Goal: Task Accomplishment & Management: Use online tool/utility

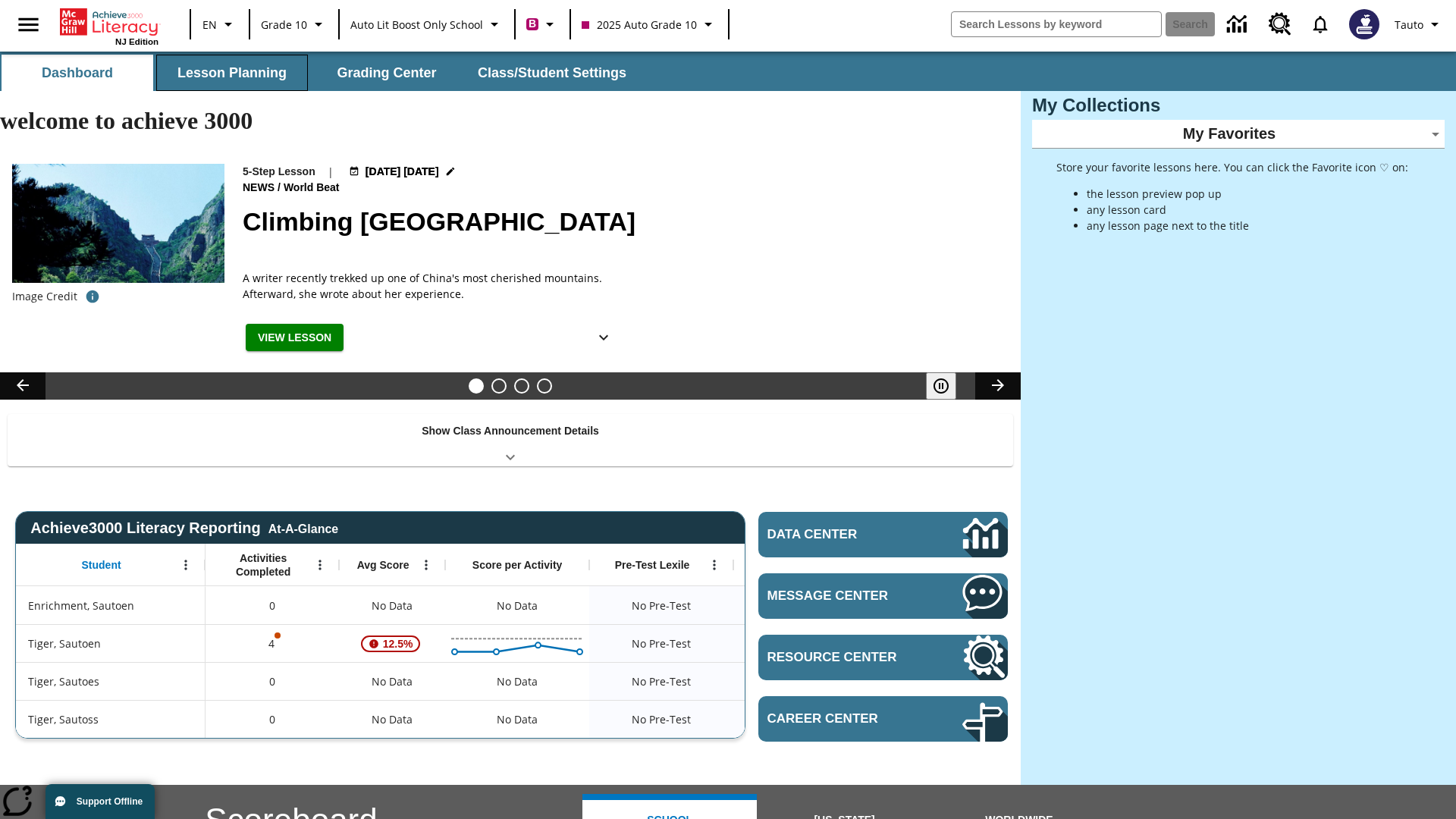
click at [232, 73] on button "Lesson Planning" at bounding box center [231, 72] width 151 height 36
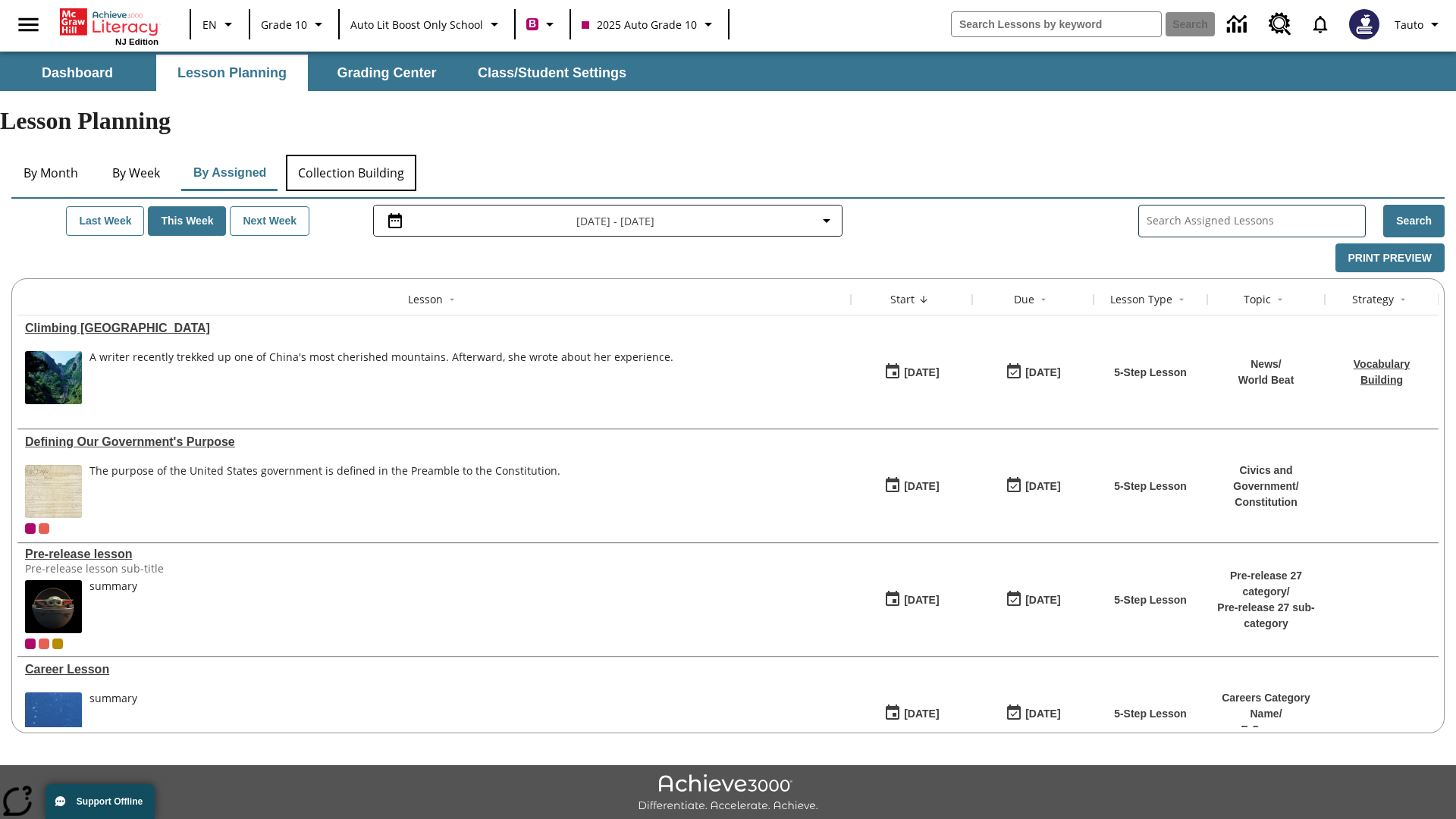
click at [350, 155] on button "Collection Building" at bounding box center [351, 173] width 131 height 36
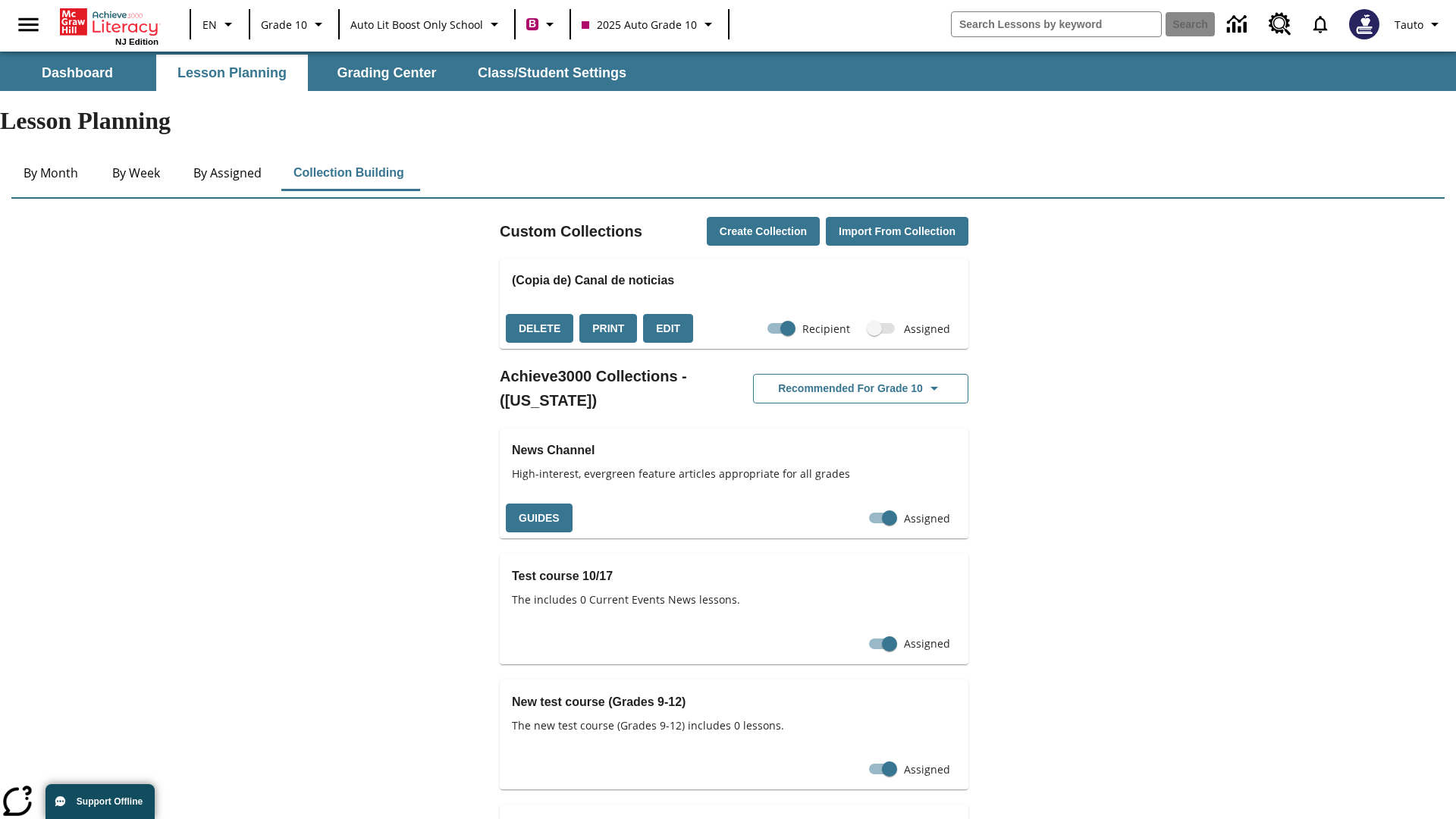
checkbox input "true"
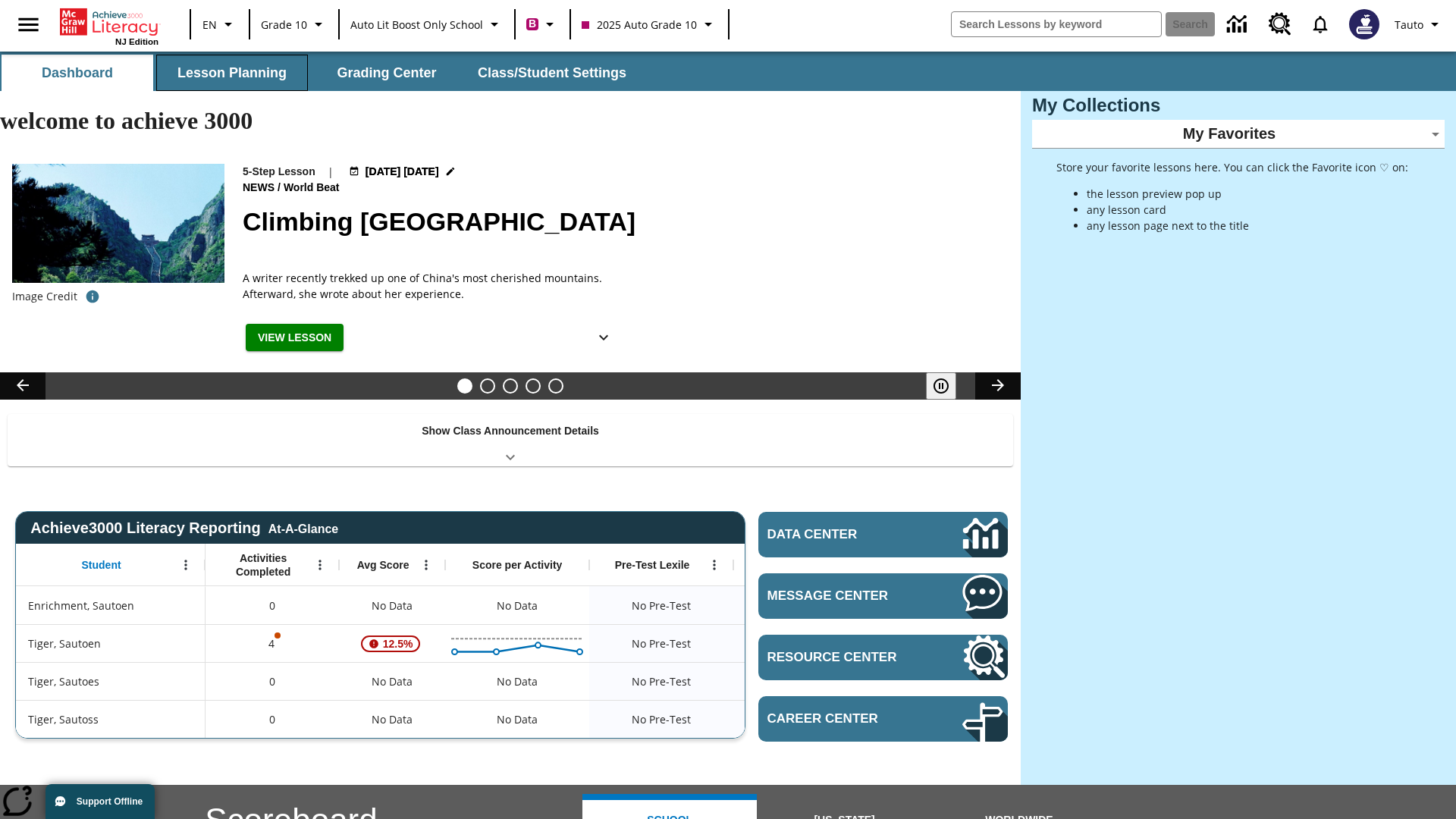
click at [232, 73] on button "Lesson Planning" at bounding box center [231, 72] width 151 height 36
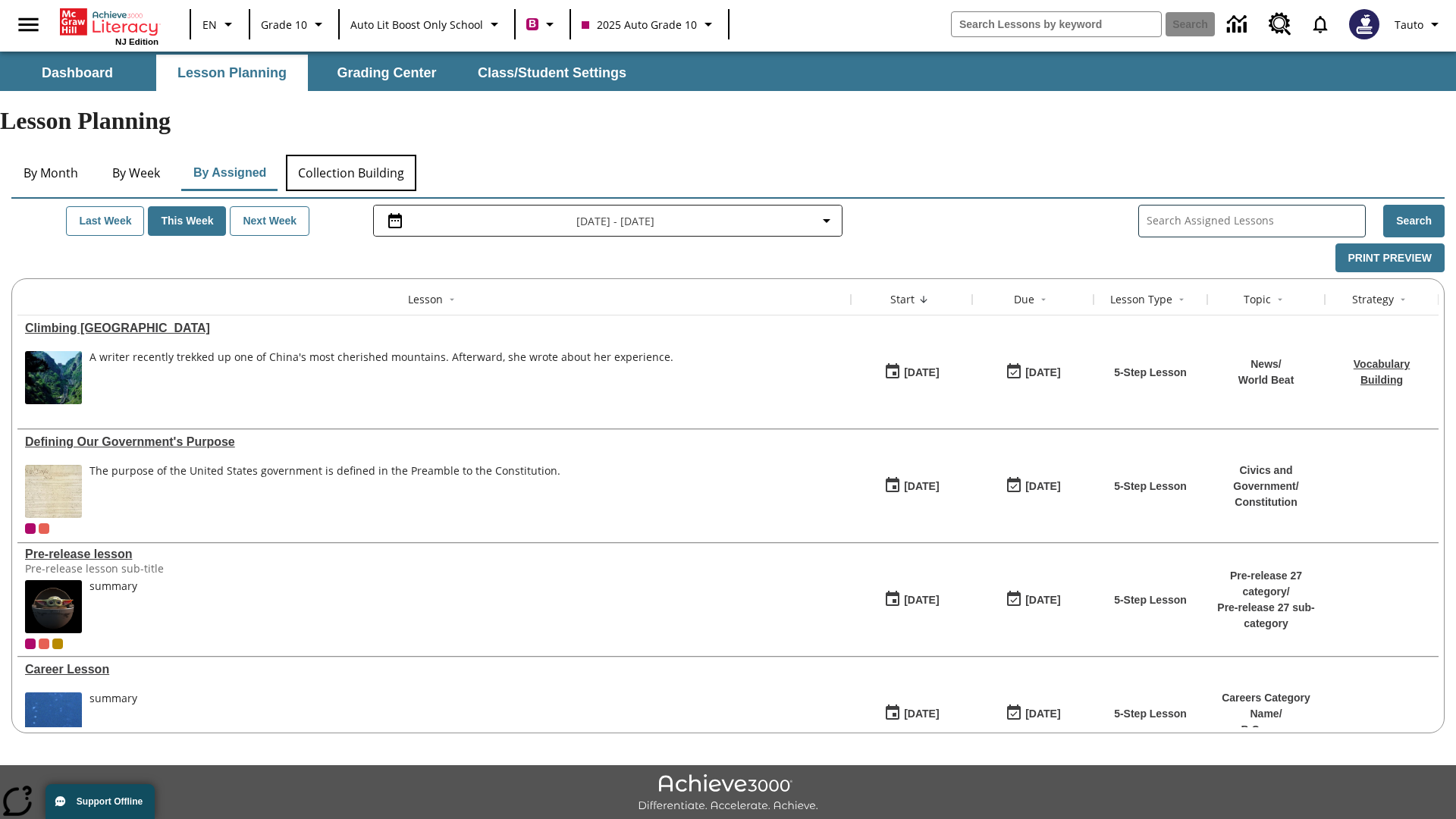
click at [350, 155] on button "Collection Building" at bounding box center [351, 173] width 131 height 36
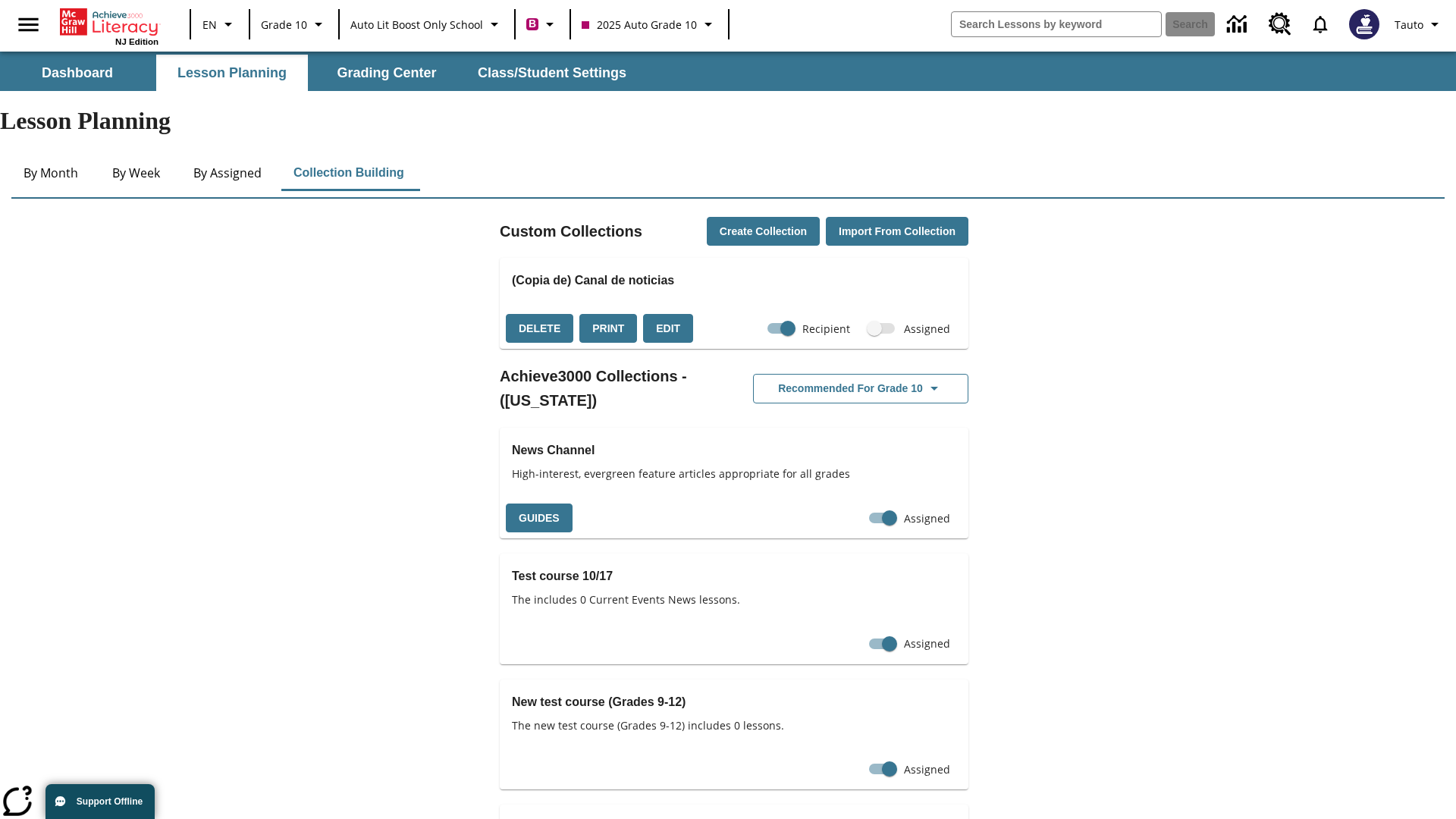
scroll to position [804, 0]
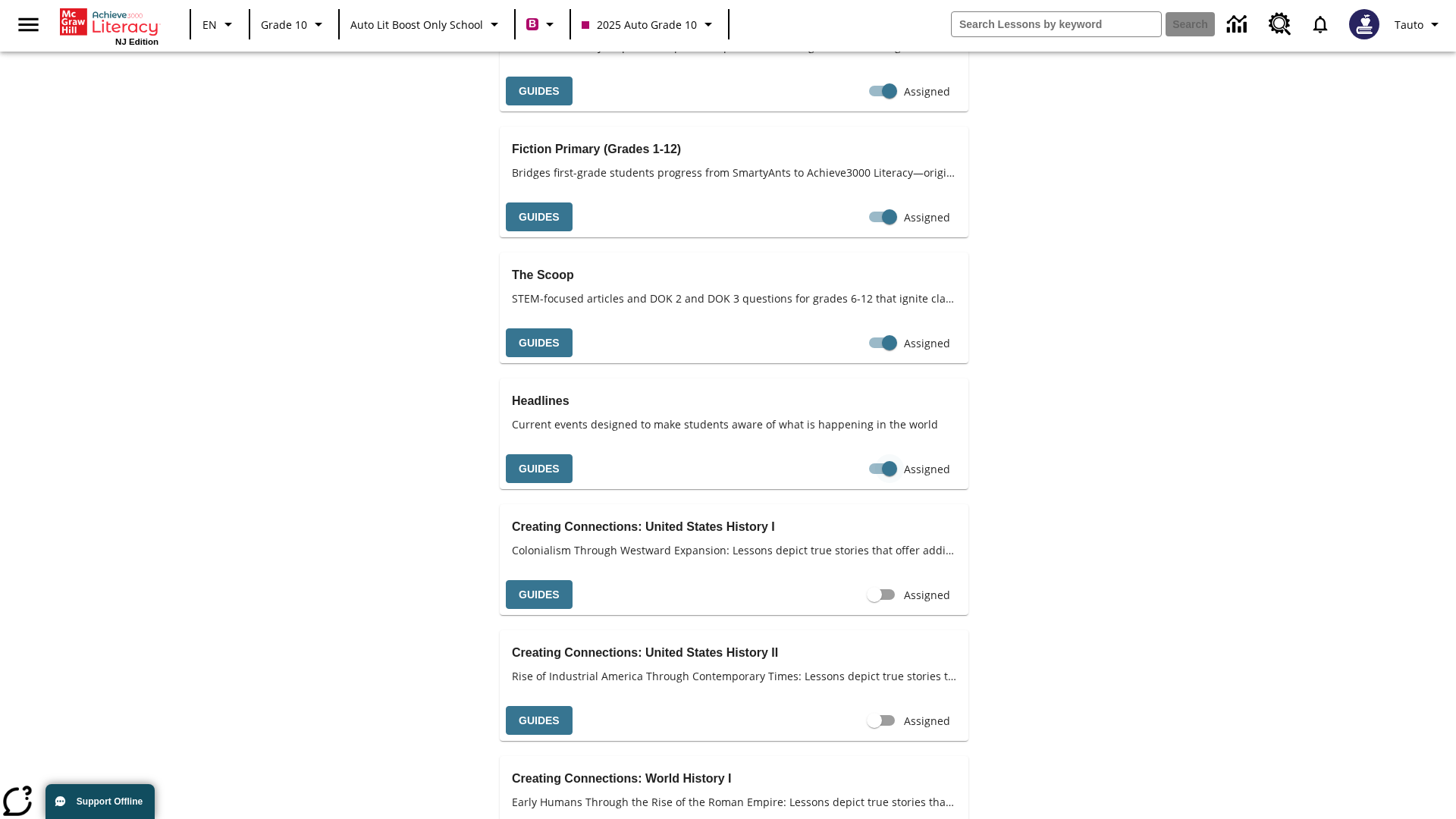
click at [889, 455] on input "Assigned" at bounding box center [889, 469] width 87 height 29
checkbox input "false"
